Goal: Communication & Community: Answer question/provide support

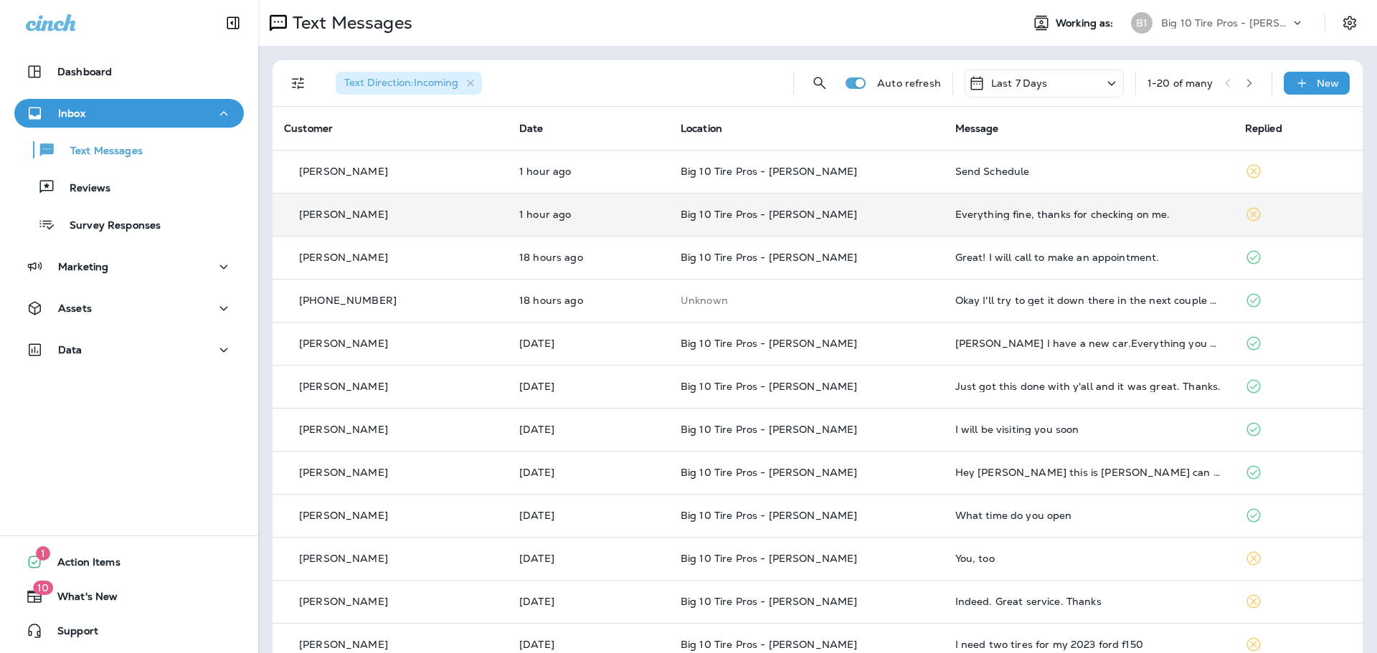
click at [1036, 213] on div "Everything fine, thanks for checking on me." at bounding box center [1088, 214] width 267 height 11
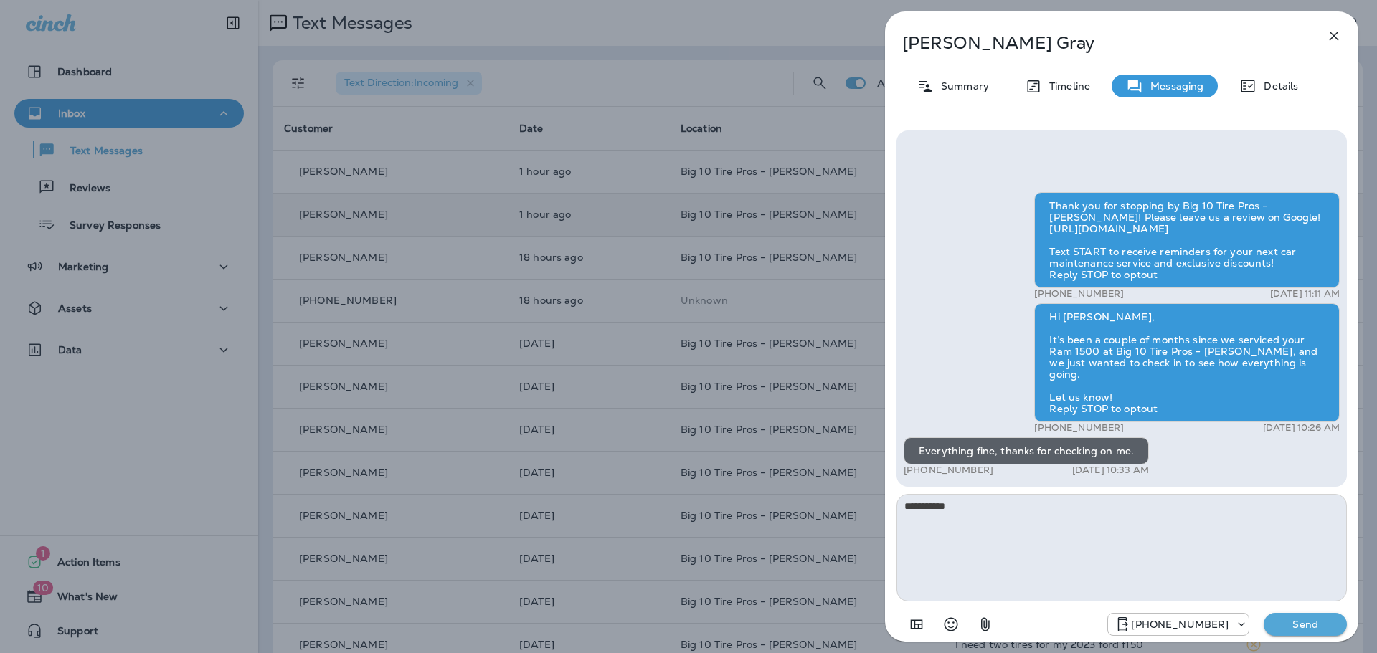
type textarea "**********"
click at [1313, 628] on p "Send" at bounding box center [1305, 624] width 60 height 13
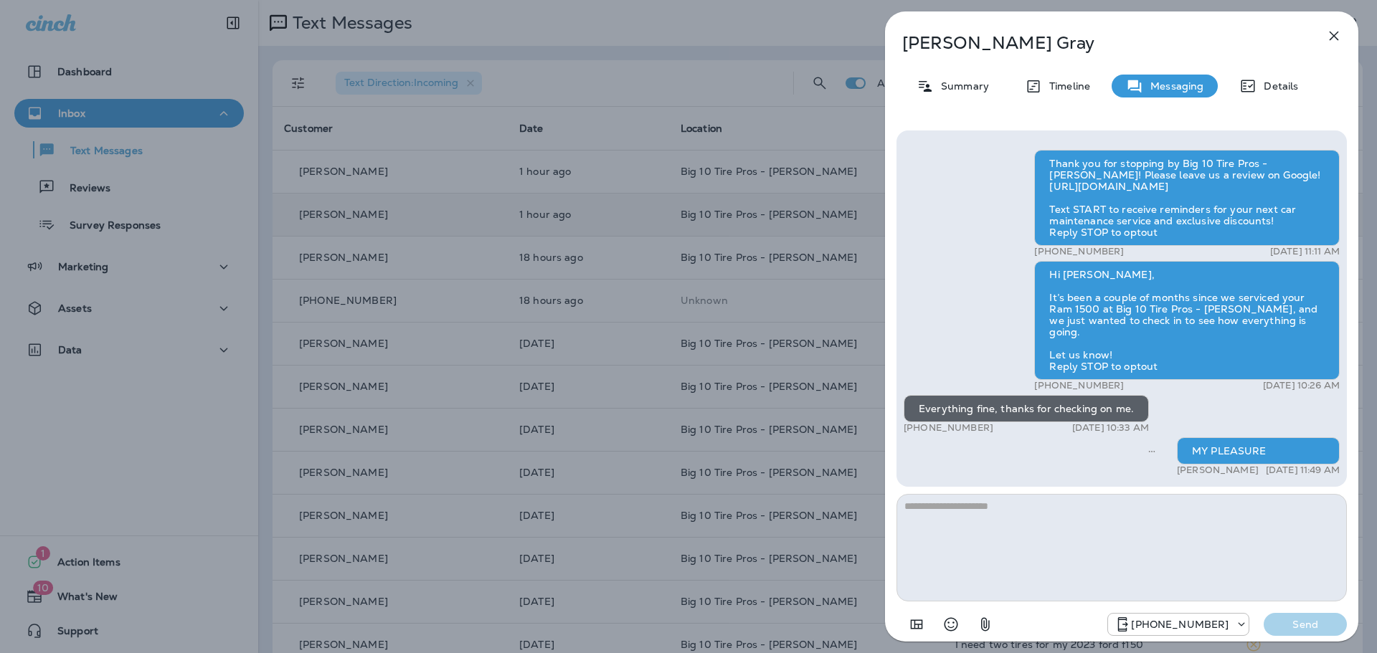
click at [1335, 40] on icon "button" at bounding box center [1333, 35] width 17 height 17
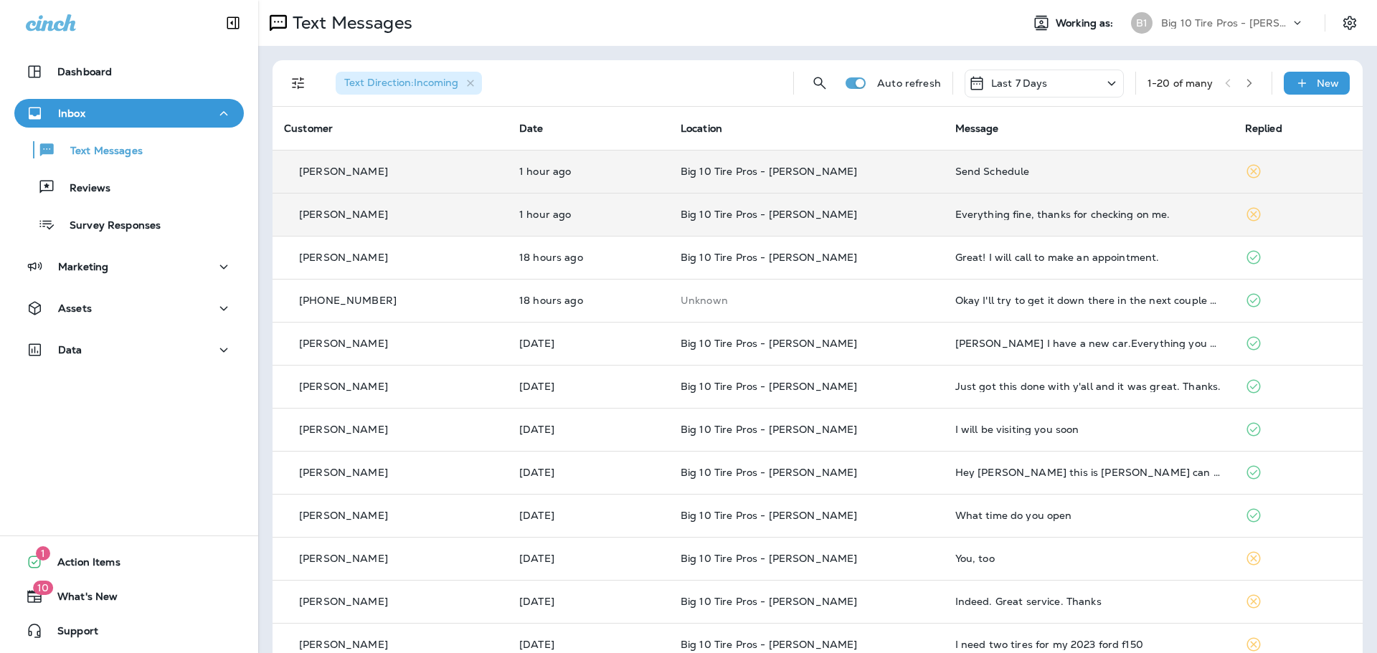
click at [960, 171] on div "Send Schedule" at bounding box center [1088, 171] width 267 height 11
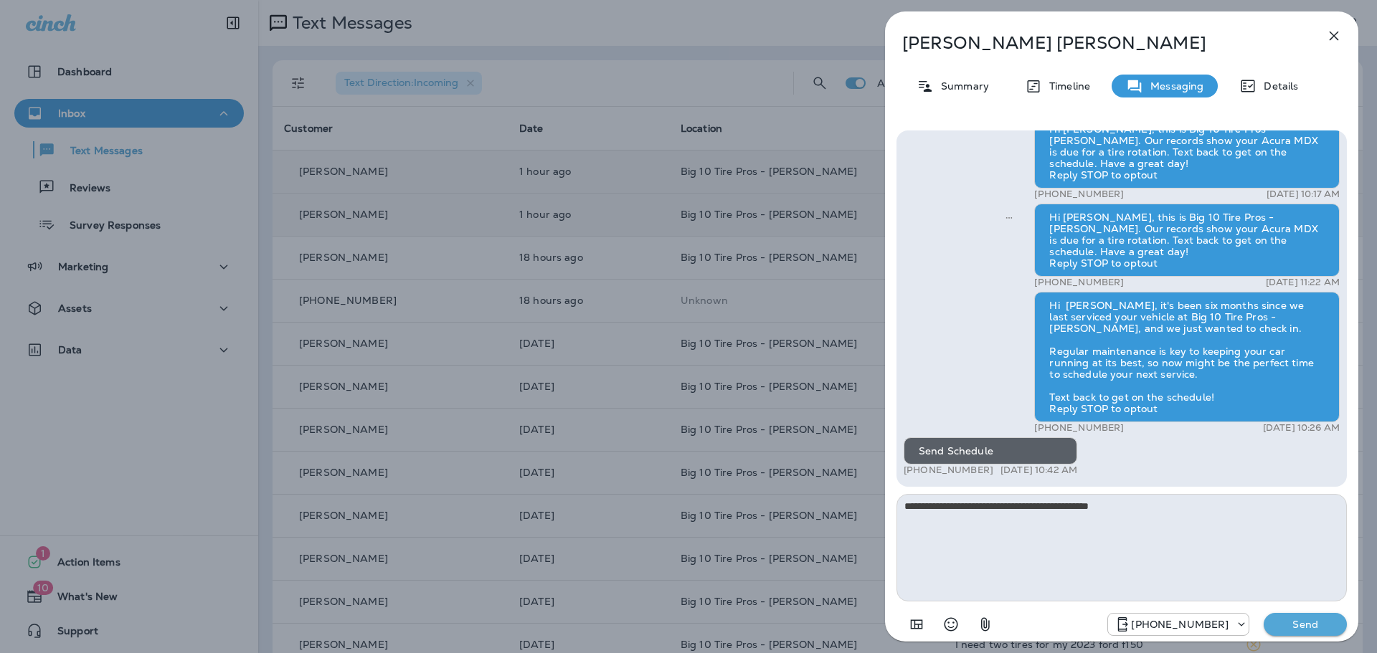
type textarea "**********"
click at [1303, 625] on p "Send" at bounding box center [1305, 624] width 60 height 13
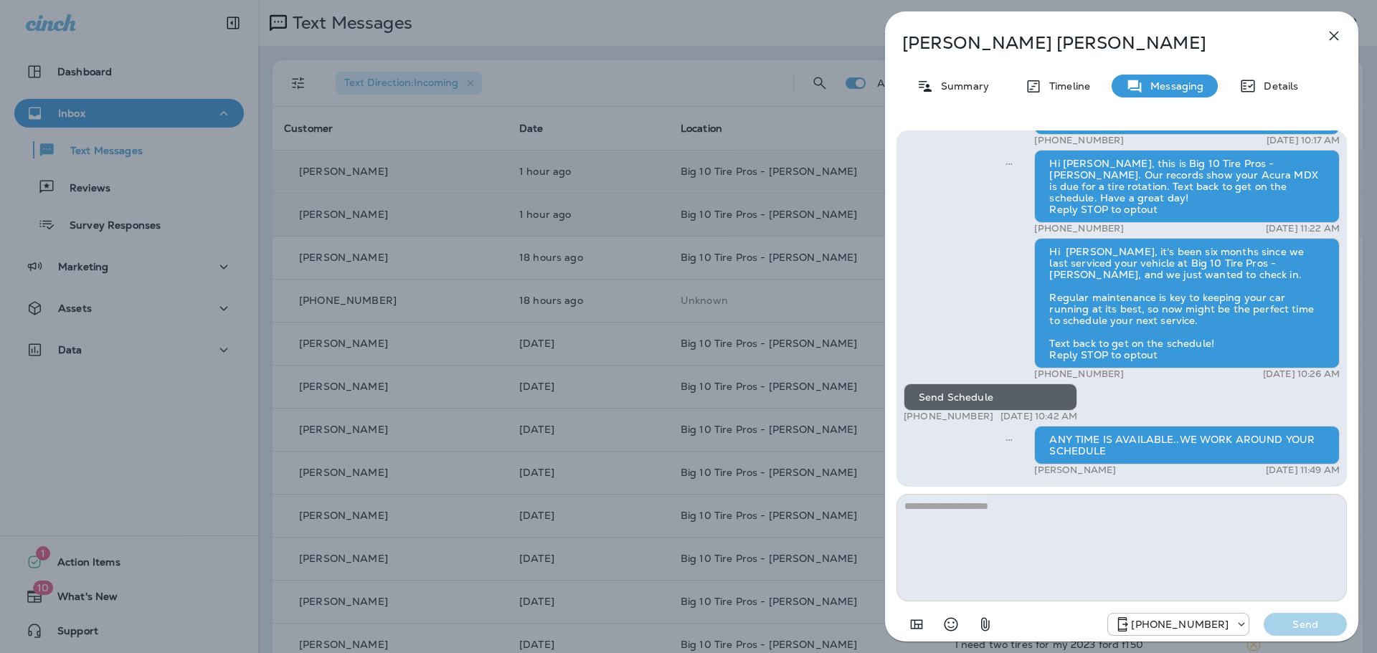
drag, startPoint x: 1338, startPoint y: 36, endPoint x: 1093, endPoint y: 3, distance: 247.5
click at [1338, 36] on icon "button" at bounding box center [1333, 35] width 17 height 17
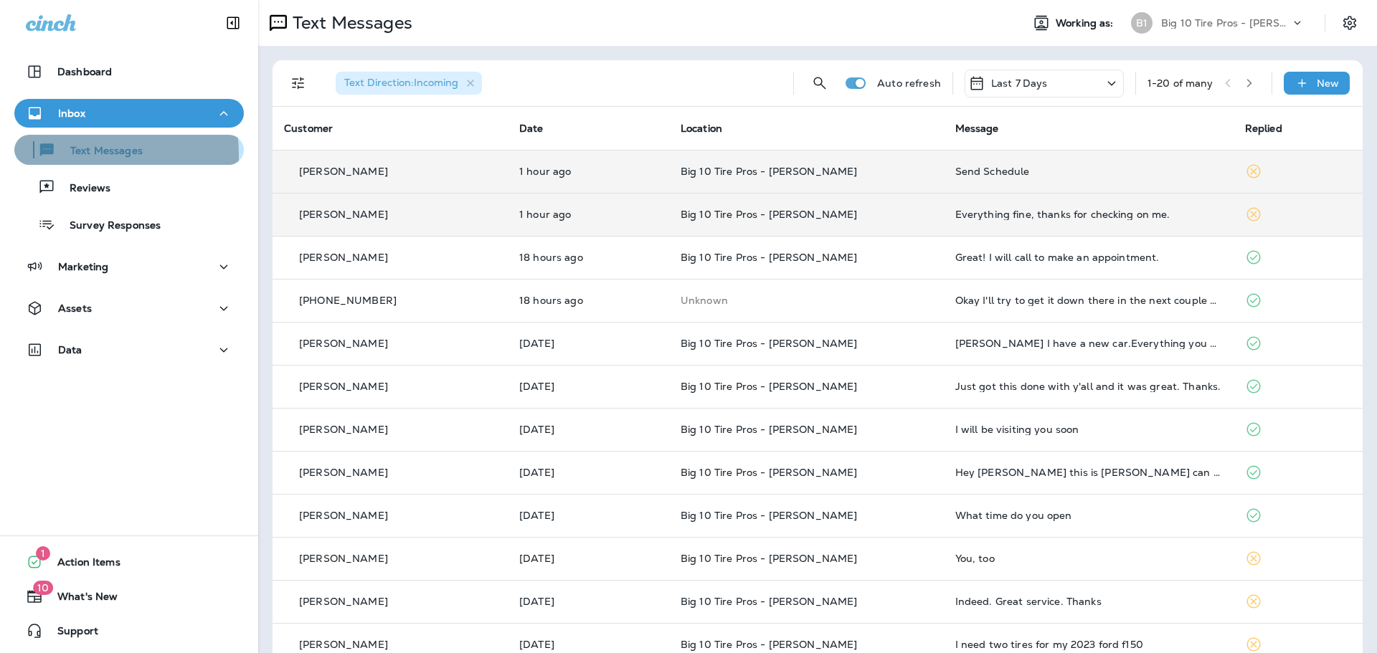
click at [88, 154] on p "Text Messages" at bounding box center [99, 152] width 87 height 14
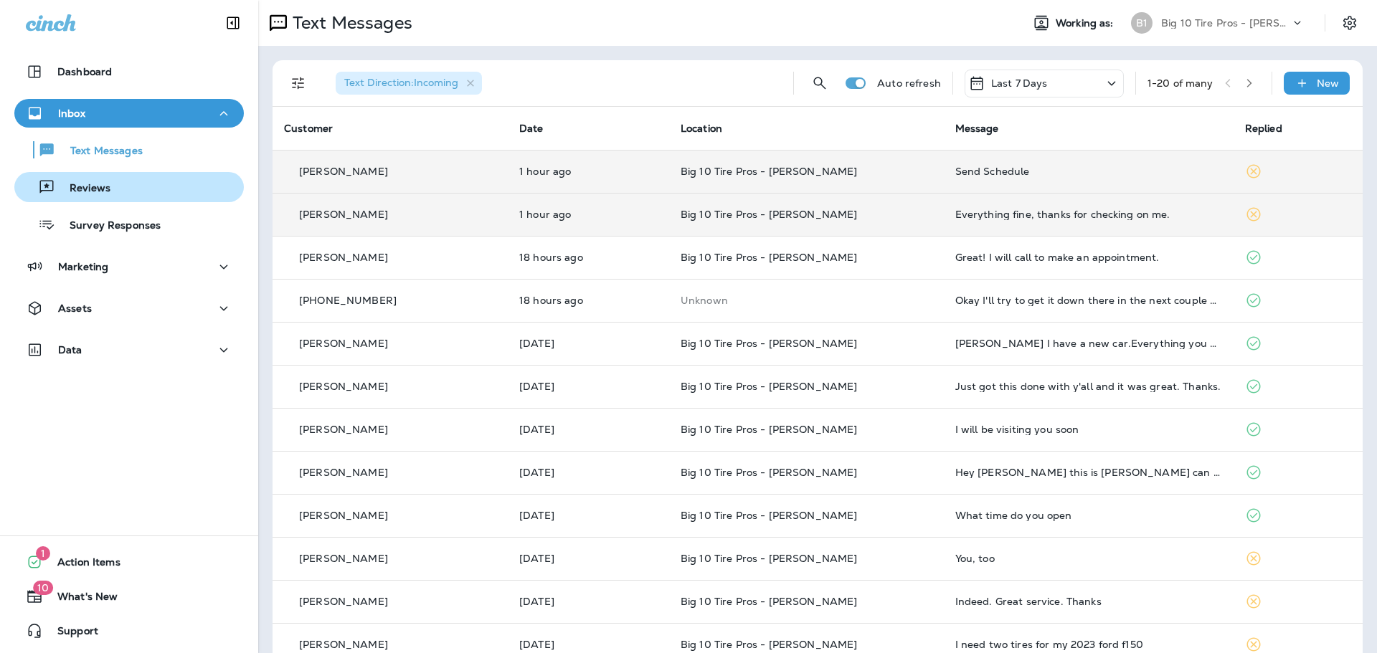
click at [95, 185] on p "Reviews" at bounding box center [82, 189] width 55 height 14
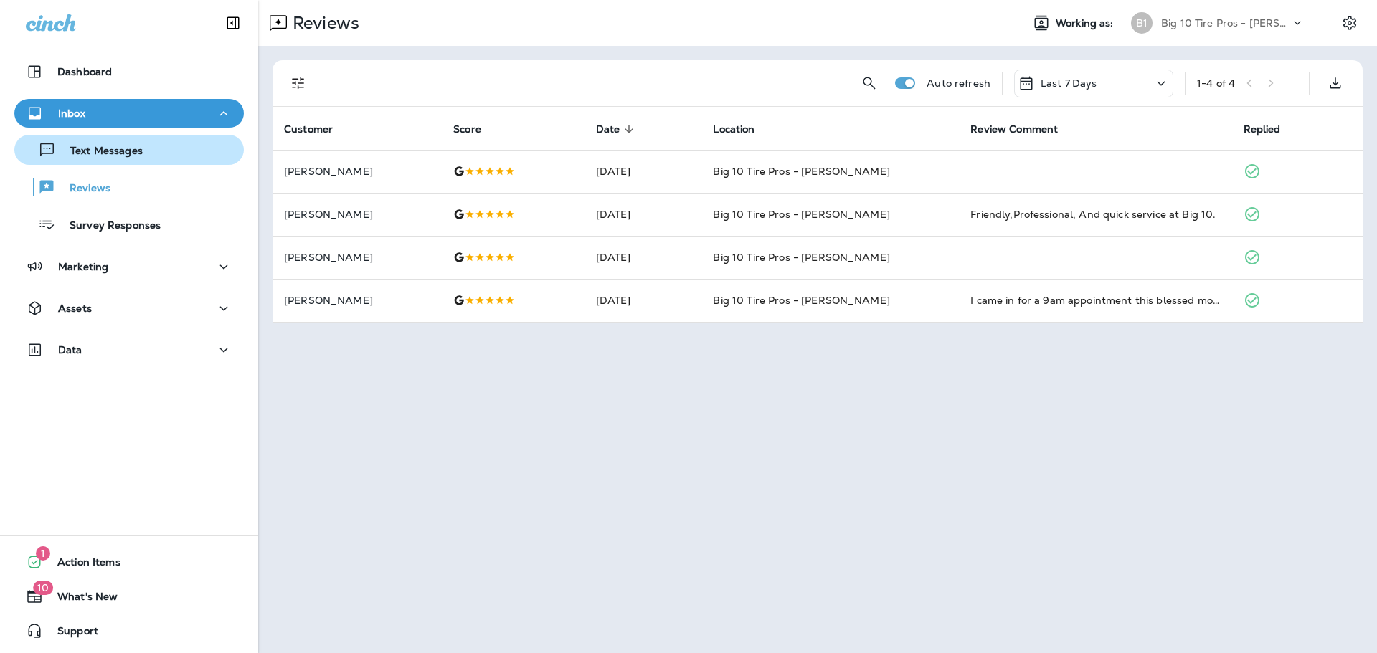
click at [115, 151] on p "Text Messages" at bounding box center [99, 152] width 87 height 14
